Goal: Transaction & Acquisition: Book appointment/travel/reservation

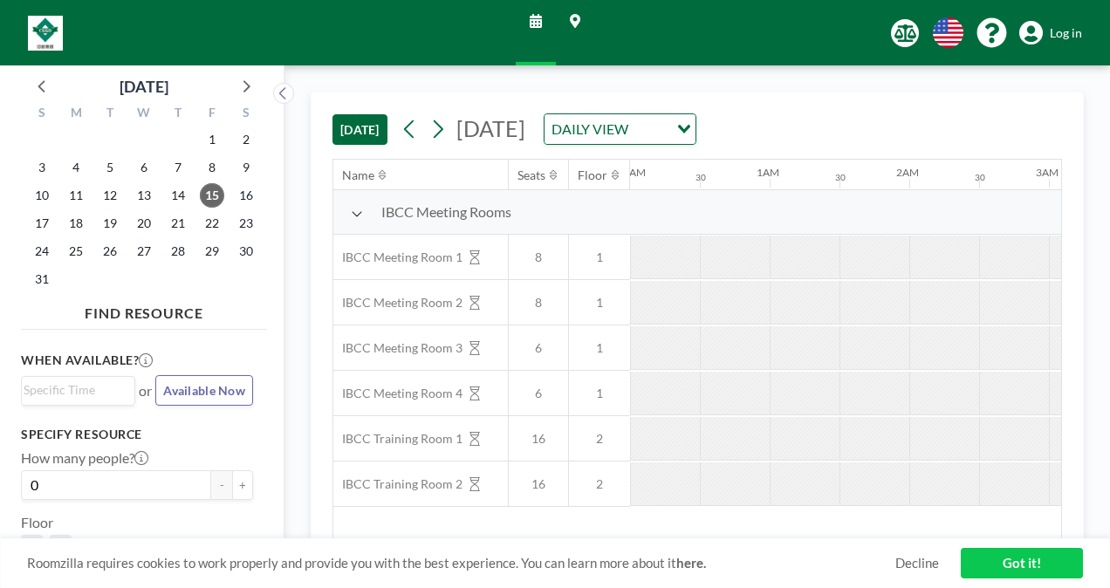
scroll to position [0, 1676]
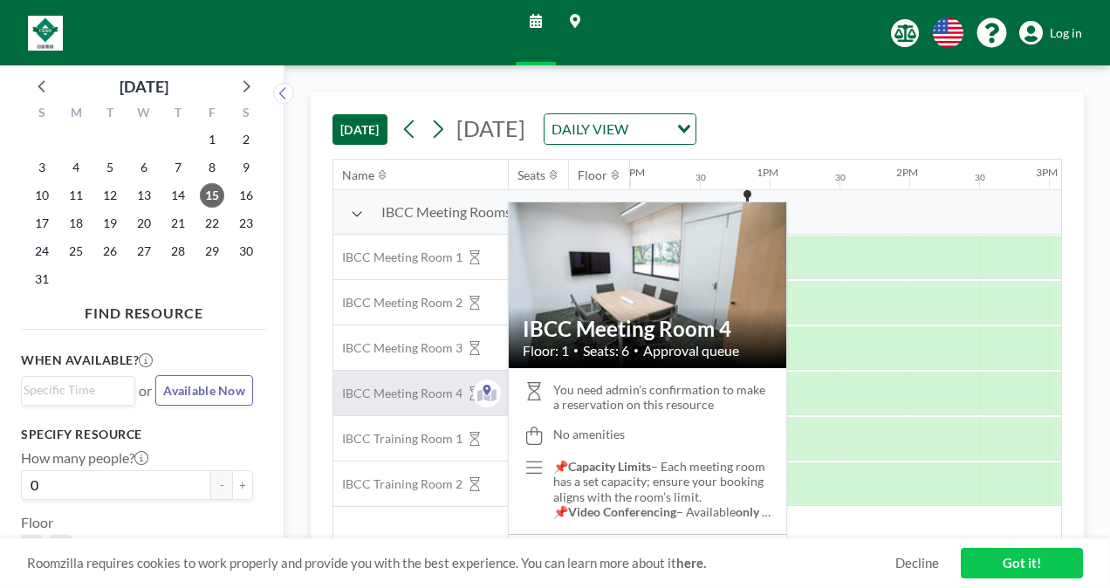
click at [445, 397] on span "IBCC Meeting Room 4" at bounding box center [397, 394] width 129 height 16
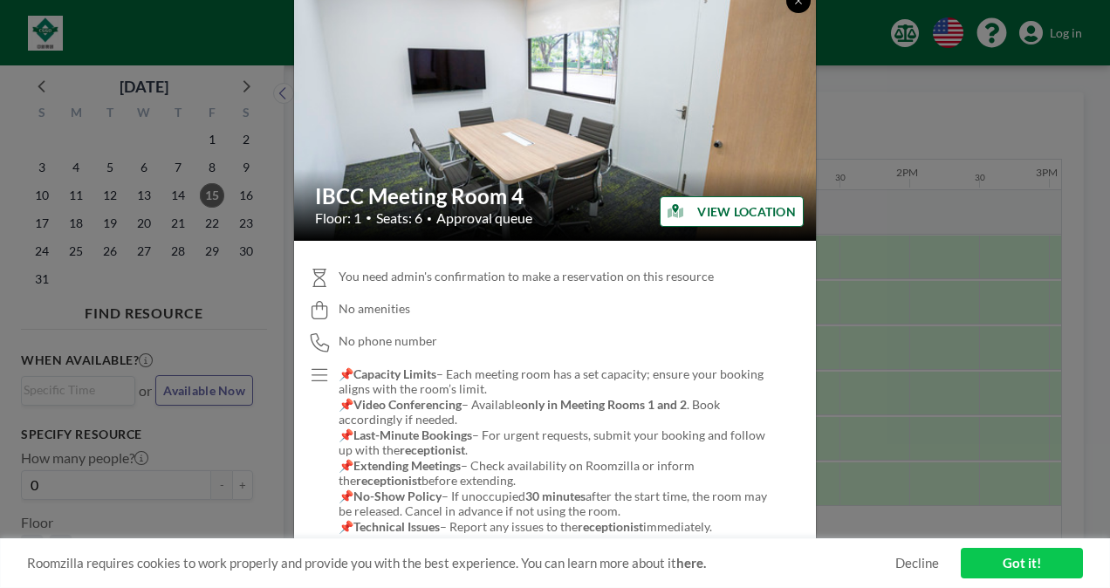
click at [800, 3] on icon at bounding box center [799, 1] width 10 height 10
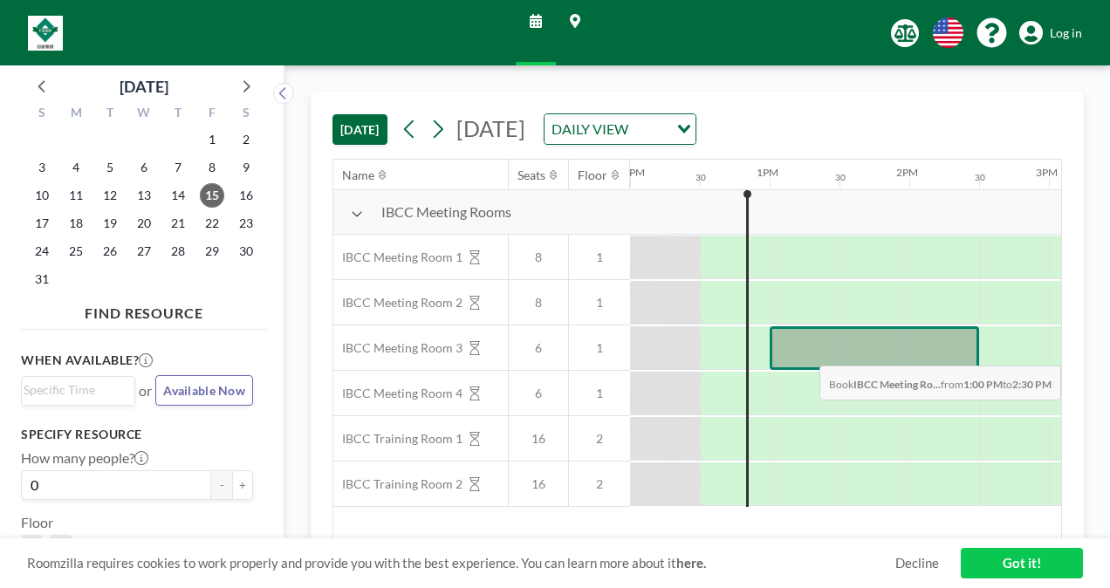
drag, startPoint x: 770, startPoint y: 342, endPoint x: 942, endPoint y: 351, distance: 172.2
click at [942, 351] on div at bounding box center [875, 349] width 210 height 44
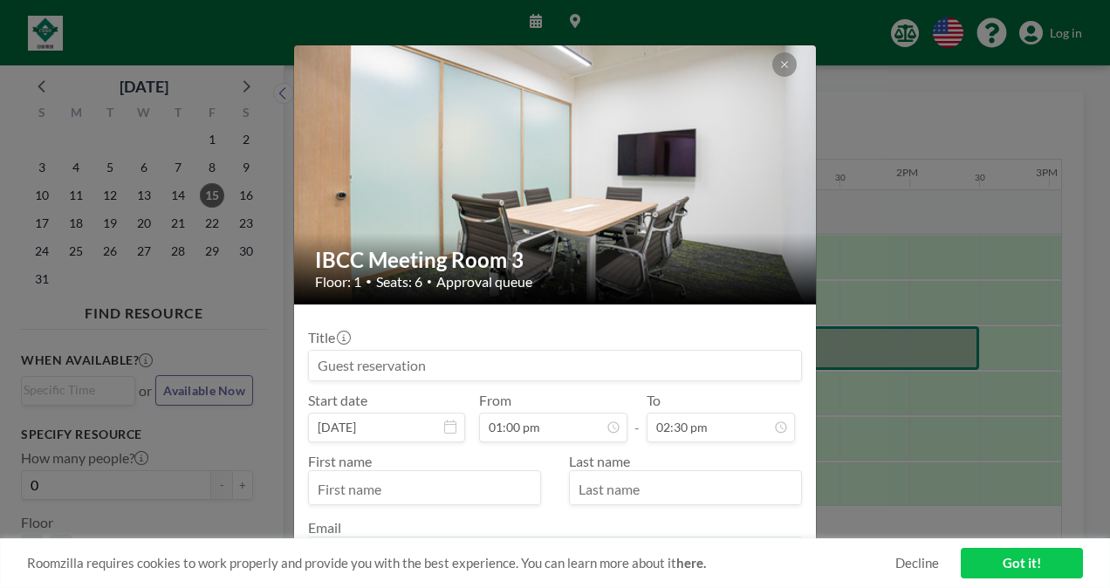
click at [942, 351] on div "IBCC Meeting Room 3 Floor: 1 • Seats: 6 • Approval queue Title Start date [DATE…" at bounding box center [555, 294] width 1110 height 588
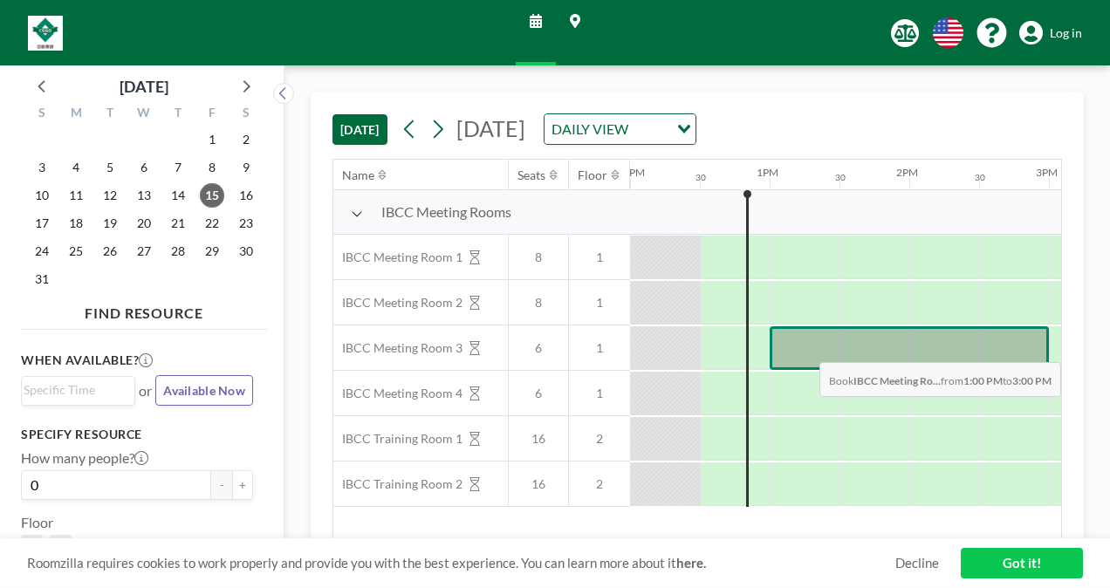
drag, startPoint x: 808, startPoint y: 347, endPoint x: 999, endPoint y: 347, distance: 191.2
click at [999, 347] on div at bounding box center [909, 349] width 279 height 44
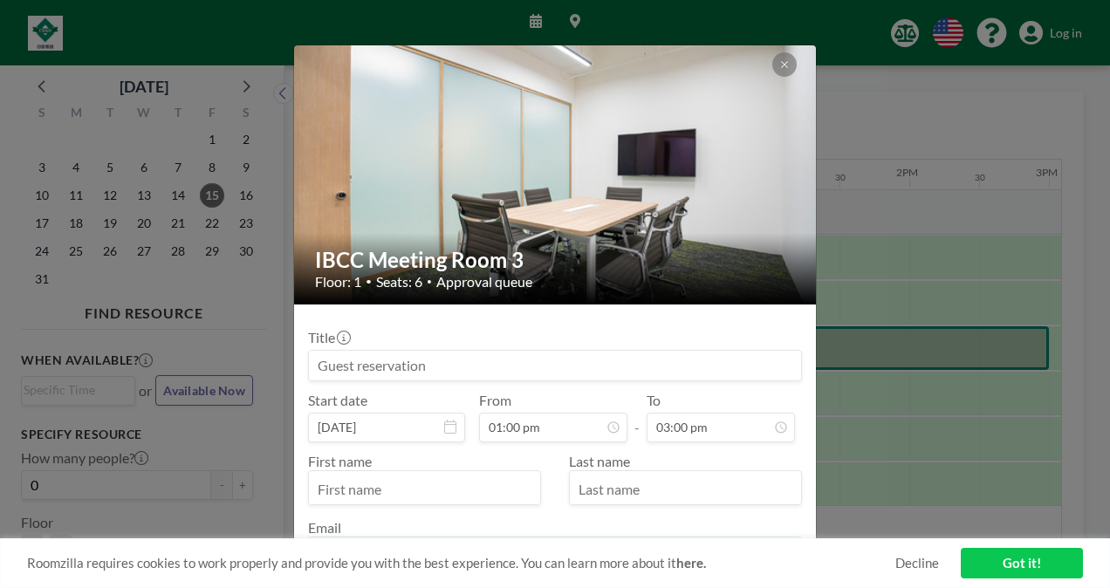
scroll to position [0, 0]
click at [781, 67] on icon at bounding box center [785, 64] width 10 height 10
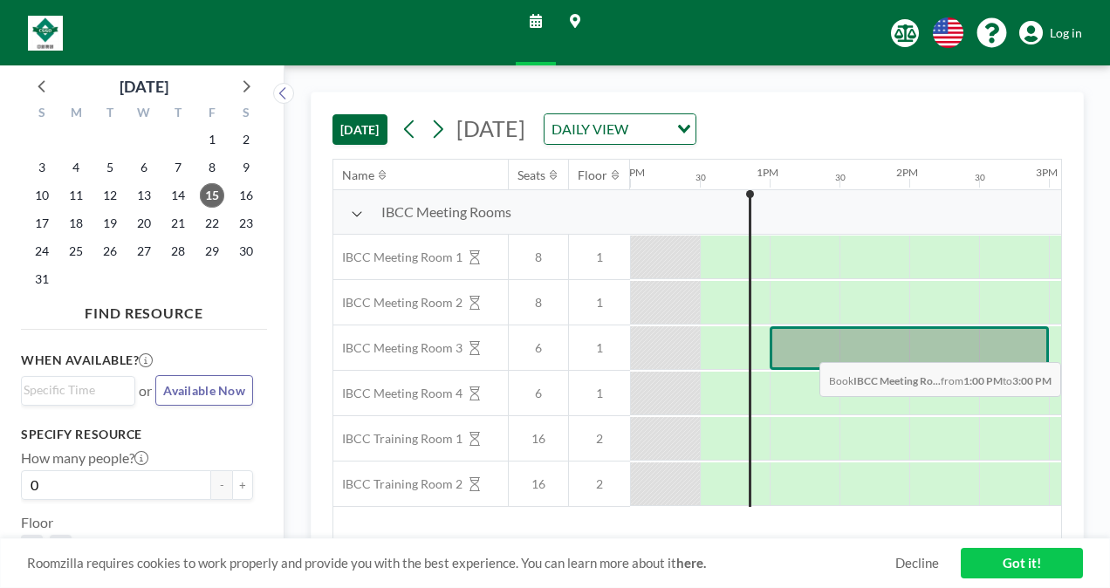
drag, startPoint x: 786, startPoint y: 341, endPoint x: 995, endPoint y: 347, distance: 209.6
click at [995, 347] on div at bounding box center [909, 349] width 279 height 44
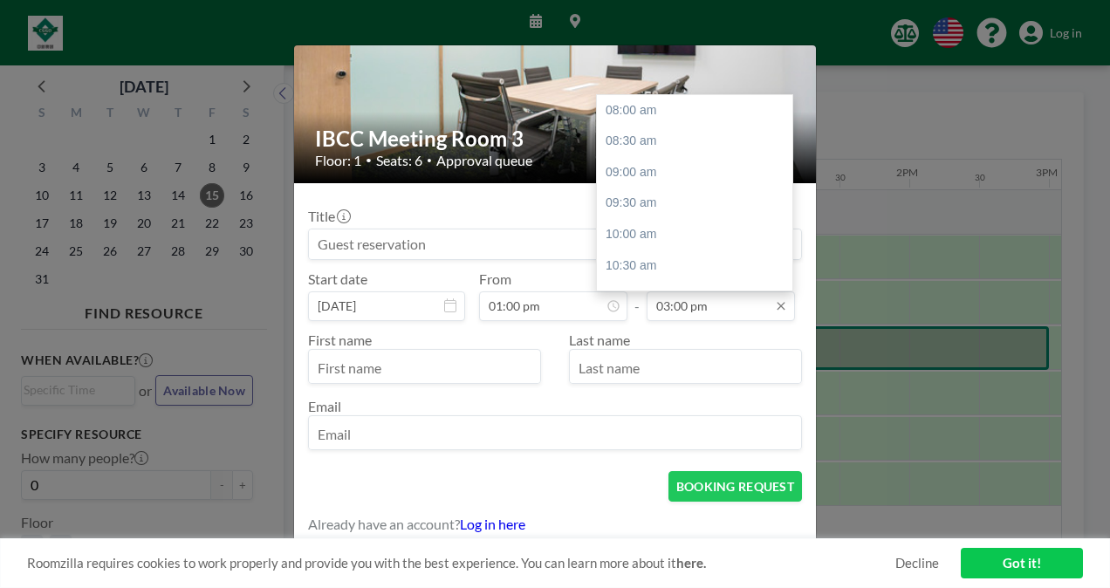
scroll to position [435, 0]
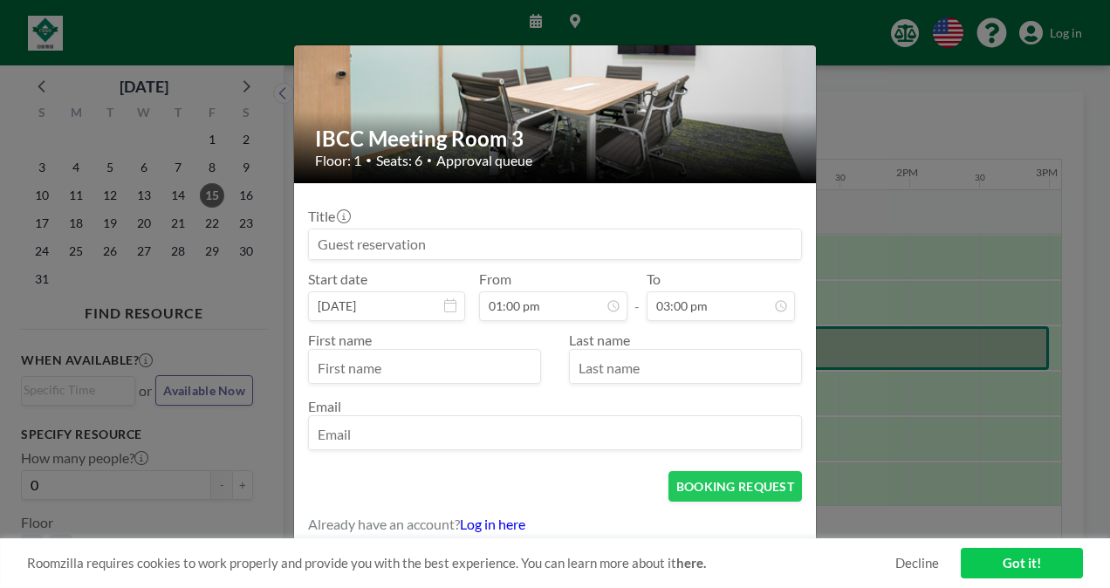
click at [457, 372] on input "text" at bounding box center [424, 369] width 231 height 30
type input "GuoQing"
type input "[PERSON_NAME]"
type input "[EMAIL_ADDRESS]"
click at [426, 243] on input at bounding box center [555, 245] width 492 height 30
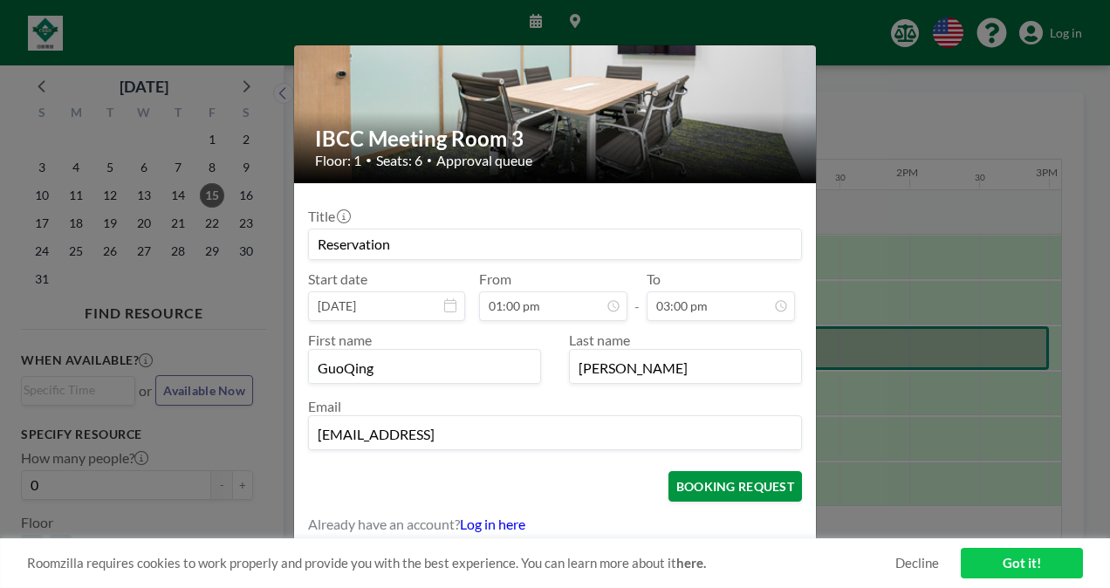
type input "Reservation"
click at [745, 484] on button "BOOKING REQUEST" at bounding box center [736, 486] width 134 height 31
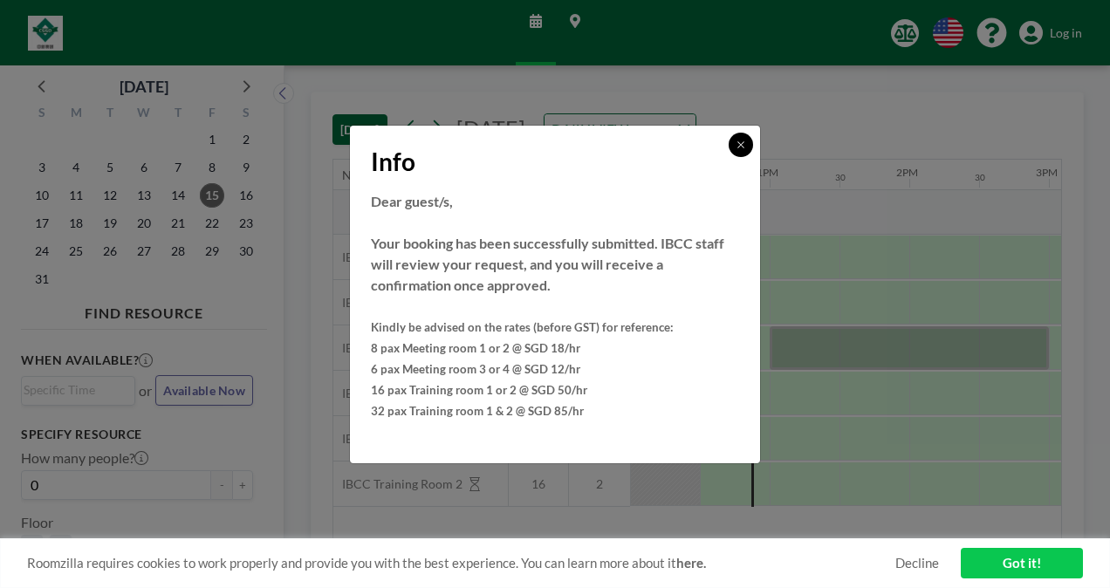
click at [740, 143] on icon at bounding box center [741, 145] width 10 height 10
